Goal: Complete application form: Complete application form

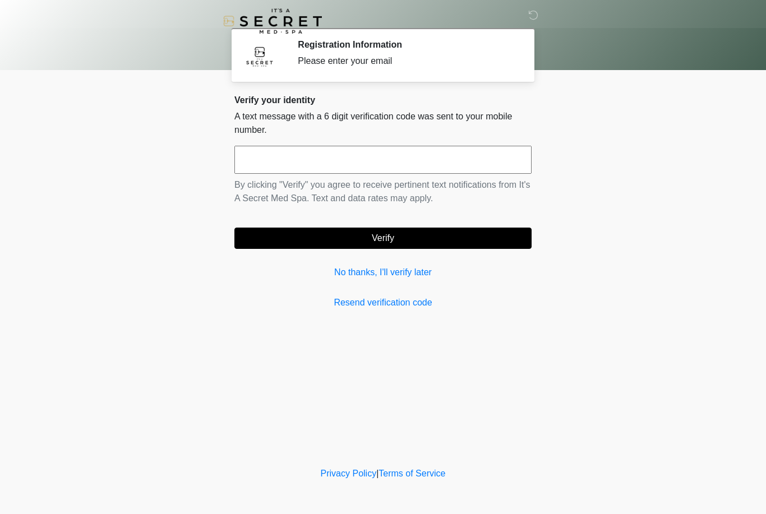
click at [341, 271] on link "No thanks, I'll verify later" at bounding box center [382, 272] width 297 height 13
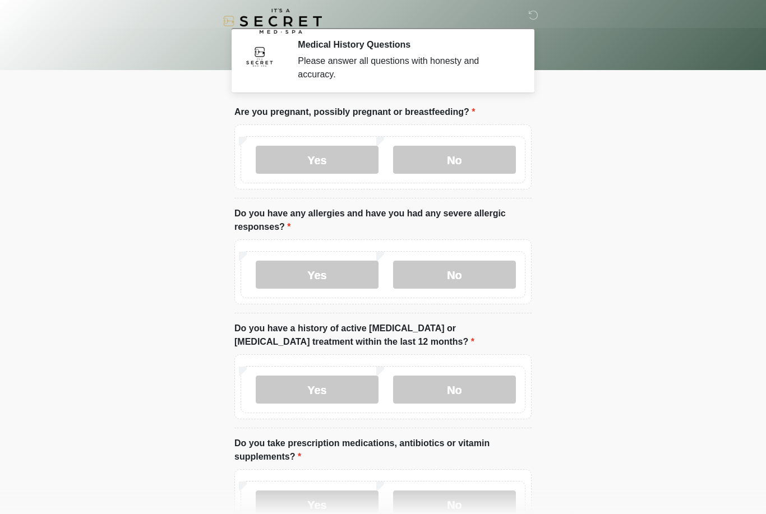
click at [456, 168] on label "No" at bounding box center [454, 160] width 123 height 28
click at [472, 279] on label "No" at bounding box center [454, 275] width 123 height 28
click at [461, 385] on label "No" at bounding box center [454, 390] width 123 height 28
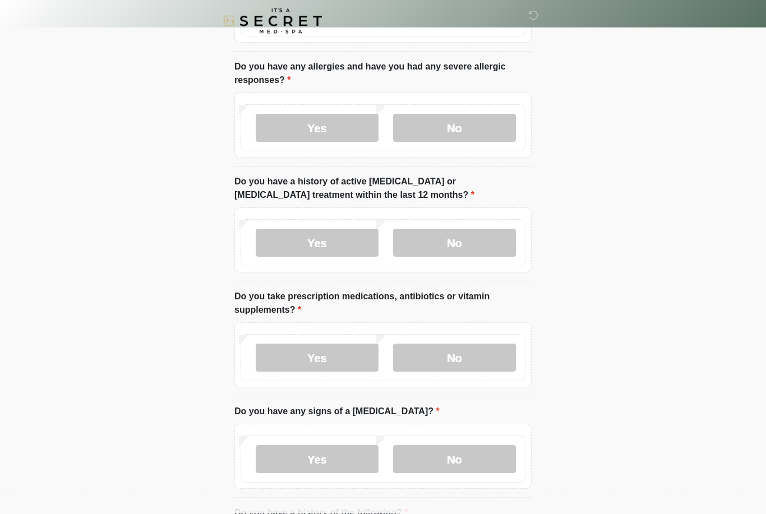
scroll to position [158, 0]
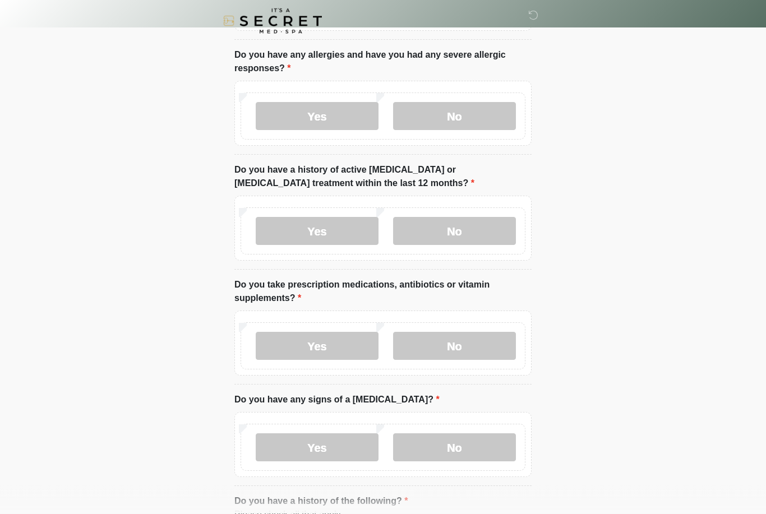
click at [479, 354] on label "No" at bounding box center [454, 346] width 123 height 28
click at [476, 445] on label "No" at bounding box center [454, 447] width 123 height 28
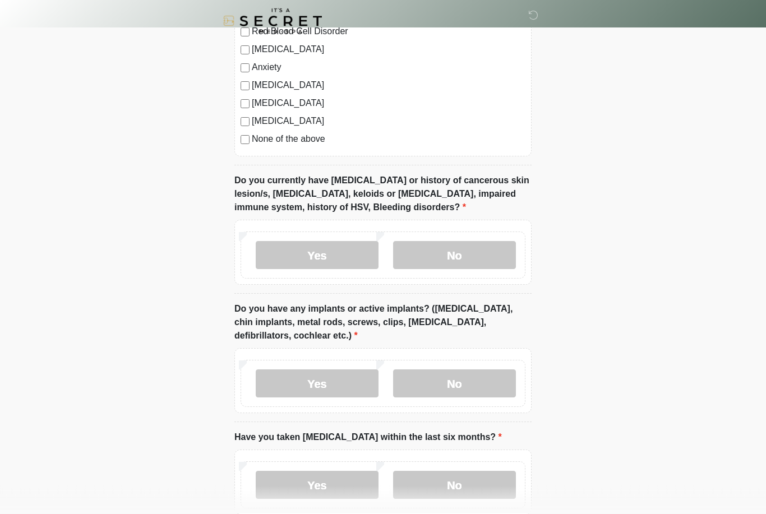
scroll to position [751, 0]
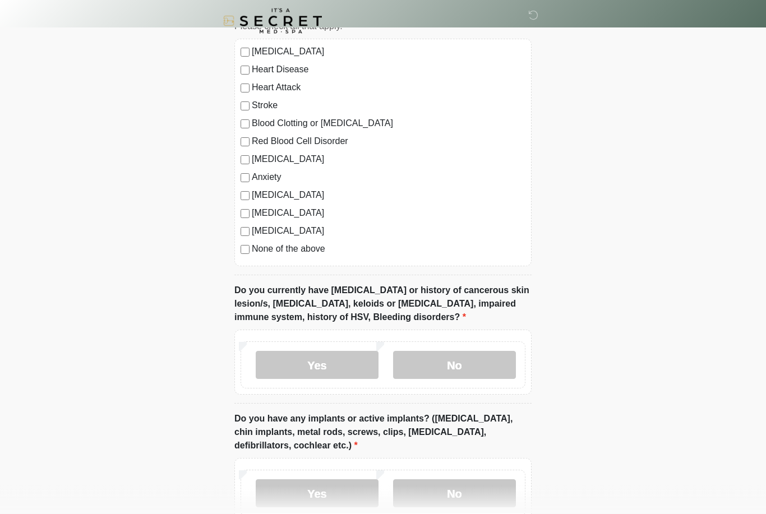
scroll to position [647, 0]
click at [467, 365] on label "No" at bounding box center [454, 365] width 123 height 28
click at [466, 494] on label "No" at bounding box center [454, 493] width 123 height 28
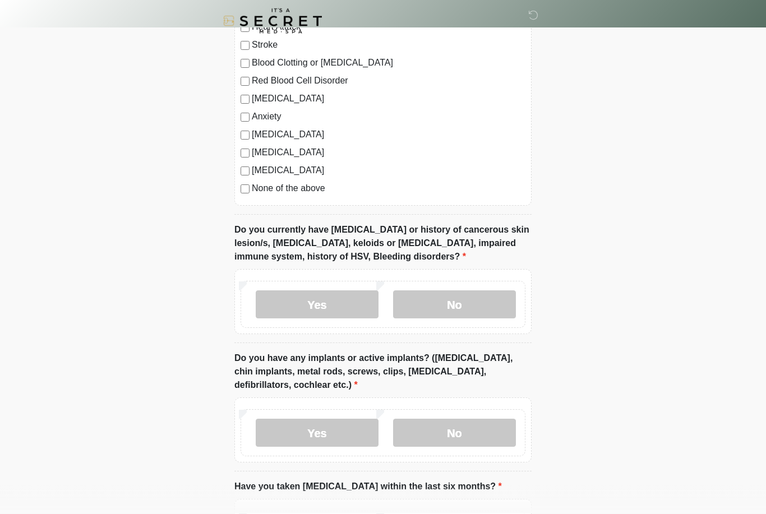
scroll to position [819, 0]
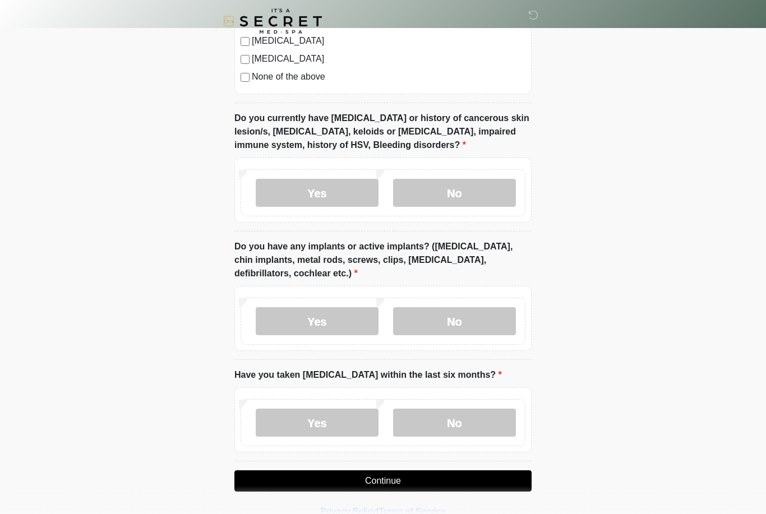
click at [455, 422] on label "No" at bounding box center [454, 423] width 123 height 28
click at [405, 485] on button "Continue" at bounding box center [382, 480] width 297 height 21
click at [404, 482] on button "Continue" at bounding box center [382, 480] width 297 height 21
click at [417, 481] on button "Continue" at bounding box center [382, 480] width 297 height 21
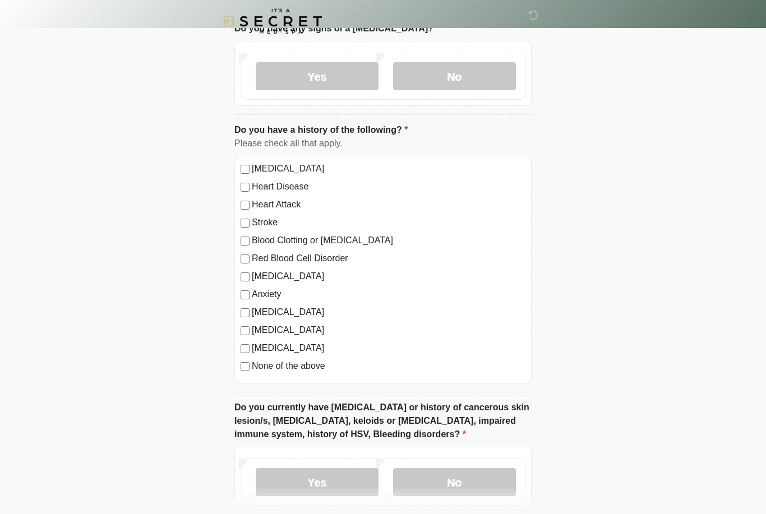
scroll to position [0, 0]
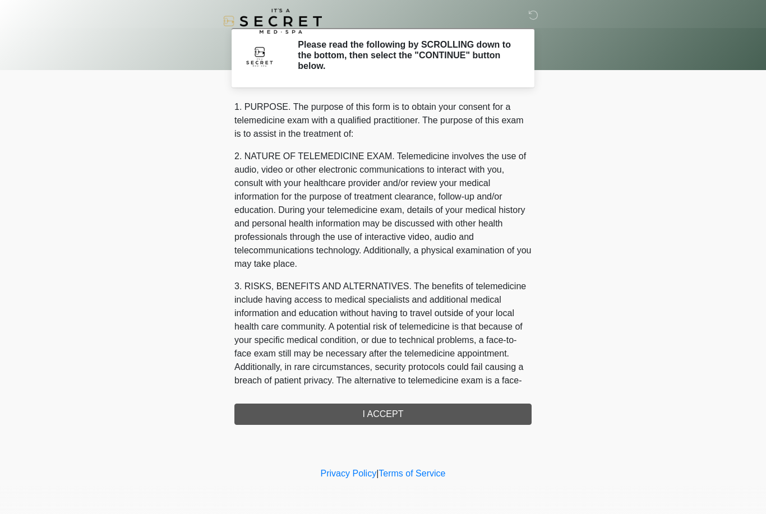
click at [398, 418] on div "1. PURPOSE. The purpose of this form is to obtain your consent for a telemedici…" at bounding box center [382, 262] width 297 height 325
click at [387, 419] on div "1. PURPOSE. The purpose of this form is to obtain your consent for a telemedici…" at bounding box center [382, 262] width 297 height 325
click at [391, 419] on div "1. PURPOSE. The purpose of this form is to obtain your consent for a telemedici…" at bounding box center [382, 262] width 297 height 325
